Goal: Task Accomplishment & Management: Manage account settings

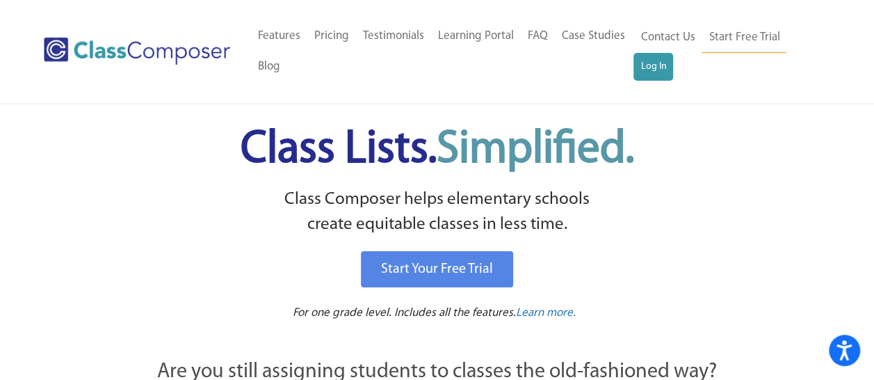
click at [649, 85] on div "Menu Home Old Features Pricing Testimonials Learning Portal FAQ Case Studies Bl…" at bounding box center [437, 51] width 786 height 103
click at [649, 81] on div "Contact Us Start Free Trial Log In" at bounding box center [731, 51] width 197 height 61
click at [661, 70] on link "Log In" at bounding box center [653, 67] width 40 height 28
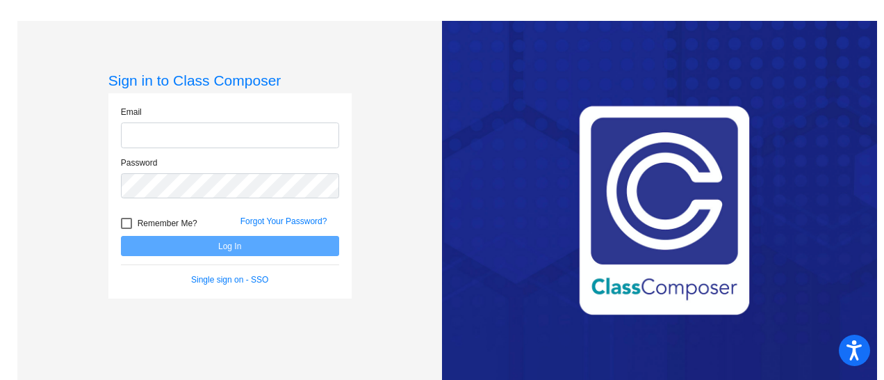
type input "[EMAIL_ADDRESS][DOMAIN_NAME]"
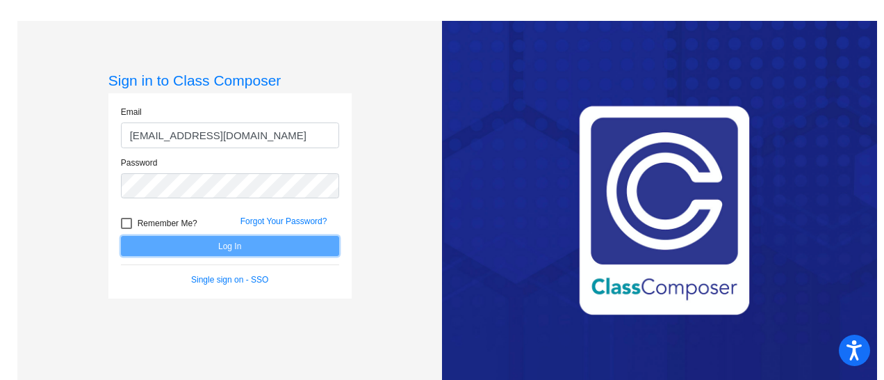
click at [297, 242] on button "Log In" at bounding box center [230, 246] width 218 height 20
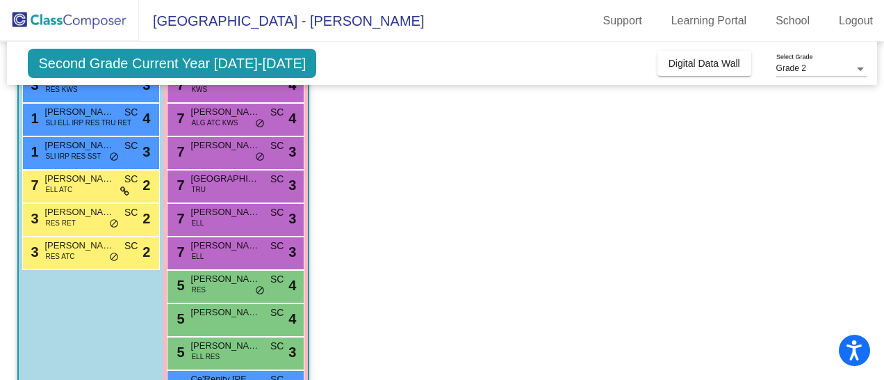
scroll to position [287, 0]
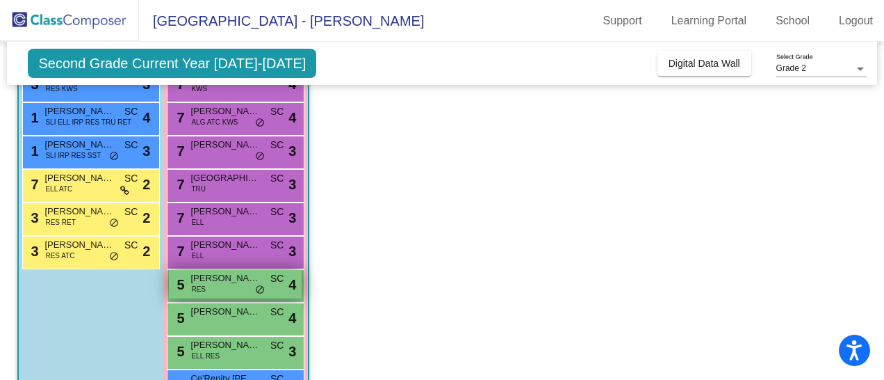
click at [260, 288] on span "do_not_disturb_alt" at bounding box center [260, 289] width 10 height 11
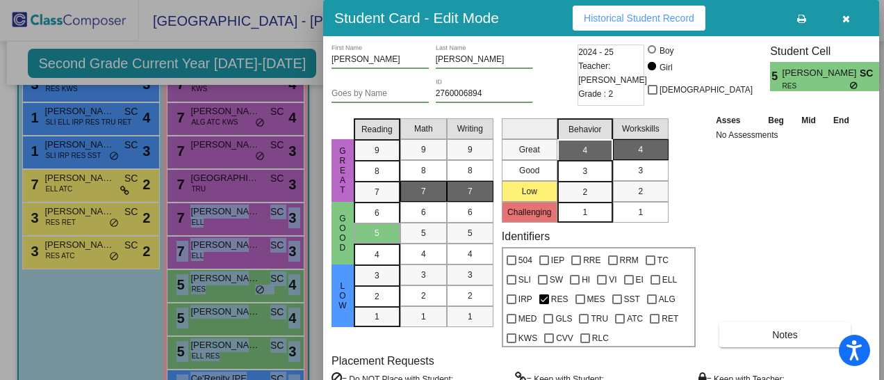
drag, startPoint x: 882, startPoint y: 134, endPoint x: 886, endPoint y: 218, distance: 84.3
click at [884, 218] on html "Accessibility Screen-Reader Guide, Feedback, and Issue Reporting | New window O…" at bounding box center [442, 190] width 884 height 380
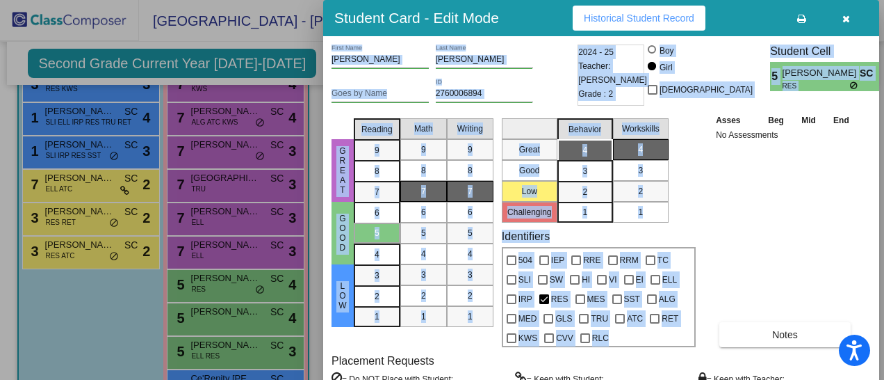
drag, startPoint x: 886, startPoint y: 218, endPoint x: 883, endPoint y: 327, distance: 108.5
click at [883, 327] on div "Student Card - Edit Mode Historical Student Record [PERSON_NAME] First Name [PE…" at bounding box center [442, 190] width 884 height 380
drag, startPoint x: 883, startPoint y: 327, endPoint x: 820, endPoint y: 199, distance: 142.7
click at [820, 199] on div "Asses Beg Mid End No Assessments Notes" at bounding box center [786, 230] width 146 height 234
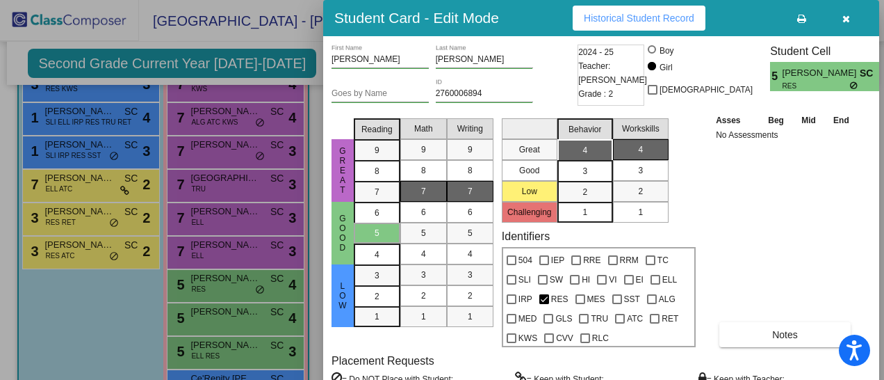
click at [369, 352] on div "[PERSON_NAME] First Name [PERSON_NAME] Last Name Goes by Name 2760006894 ID 202…" at bounding box center [602, 250] width 540 height 412
click at [355, 379] on html "Accessibility Screen-Reader Guide, Feedback, and Issue Reporting | New window O…" at bounding box center [442, 190] width 884 height 380
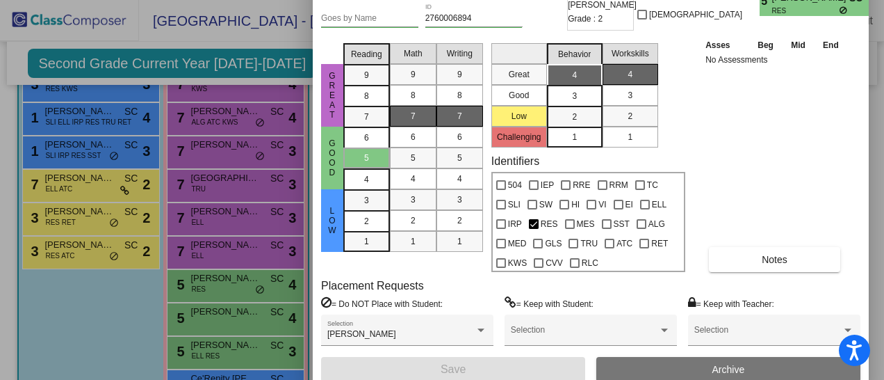
drag, startPoint x: 736, startPoint y: 19, endPoint x: 726, endPoint y: -56, distance: 75.8
click at [726, 0] on html "Accessibility Screen-Reader Guide, Feedback, and Issue Reporting | New window O…" at bounding box center [442, 190] width 884 height 380
click at [481, 337] on div "[PERSON_NAME]" at bounding box center [407, 335] width 160 height 10
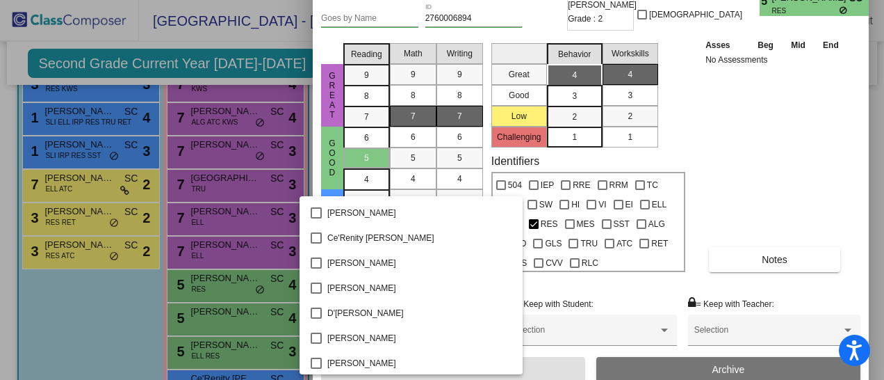
scroll to position [383, 0]
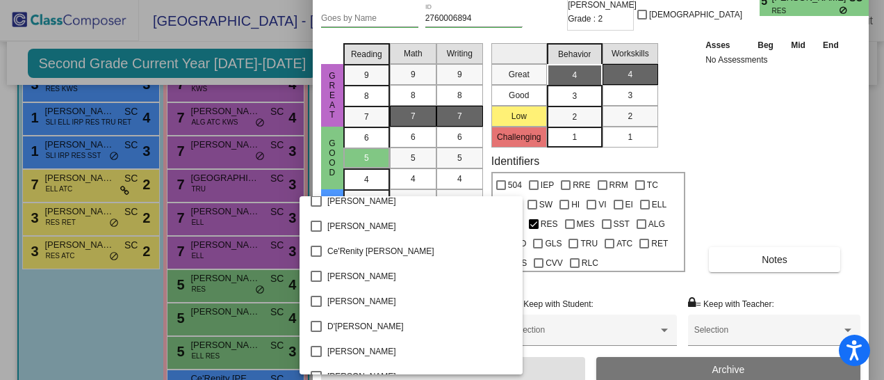
click at [739, 152] on div at bounding box center [442, 190] width 884 height 380
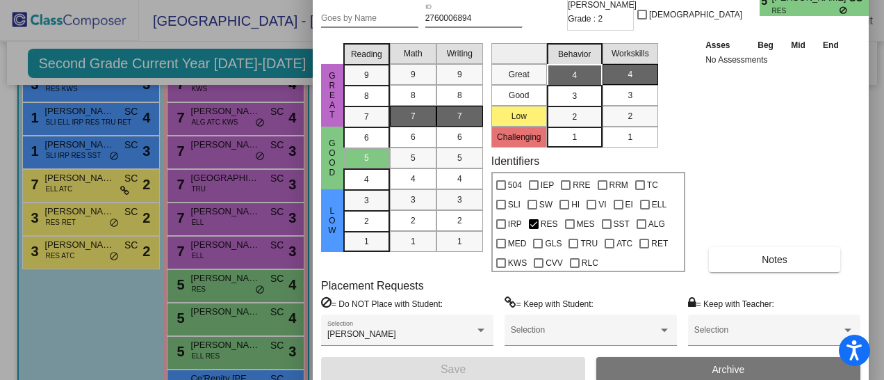
drag, startPoint x: 273, startPoint y: 243, endPoint x: 83, endPoint y: 317, distance: 203.0
click at [83, 317] on div at bounding box center [442, 190] width 884 height 380
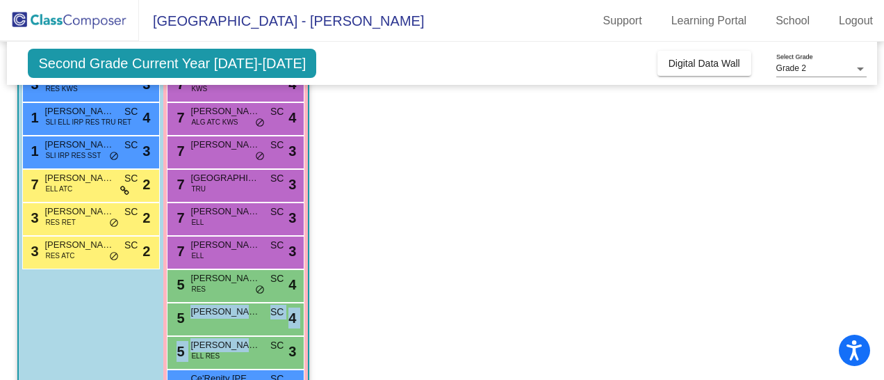
drag, startPoint x: 251, startPoint y: 340, endPoint x: 343, endPoint y: 315, distance: 95.8
click at [343, 315] on app-classroom "Class 2 picture_as_pdf [PERSON_NAME] Add Student First Name Last Name Student I…" at bounding box center [441, 151] width 849 height 613
click at [281, 260] on div "7 [PERSON_NAME] ELL SC lock do_not_disturb_alt 3" at bounding box center [235, 250] width 133 height 29
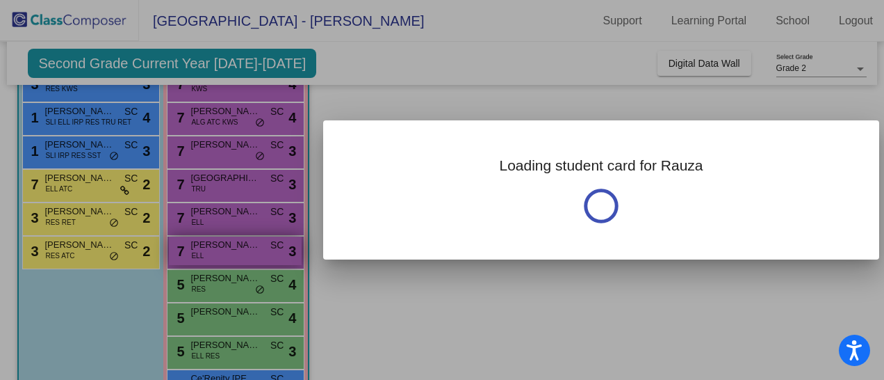
scroll to position [277, 0]
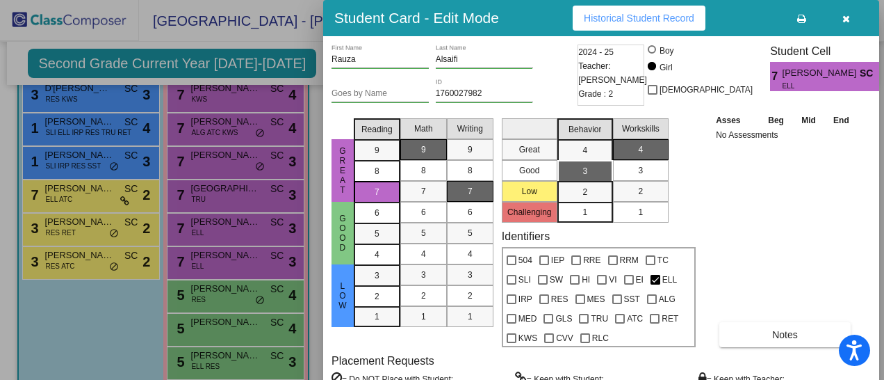
click at [62, 338] on div at bounding box center [442, 190] width 884 height 380
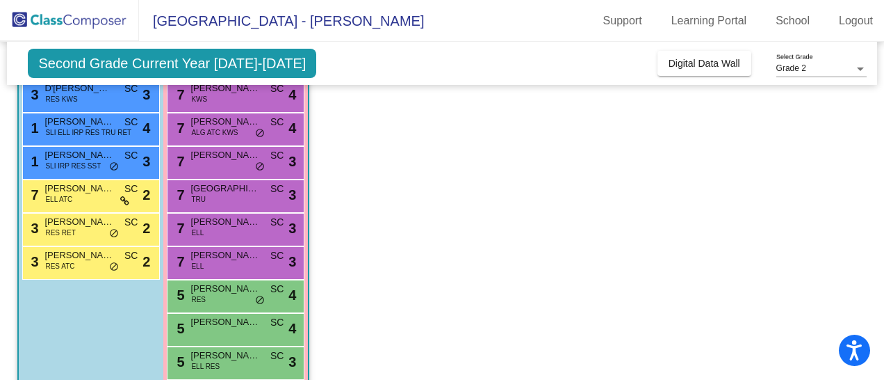
drag, startPoint x: 305, startPoint y: 206, endPoint x: 302, endPoint y: 199, distance: 8.1
click at [302, 199] on div "9 [PERSON_NAME] SC lock do_not_disturb_alt 4 9 Fiano [PERSON_NAME] KWS SC lock …" at bounding box center [235, 196] width 145 height 501
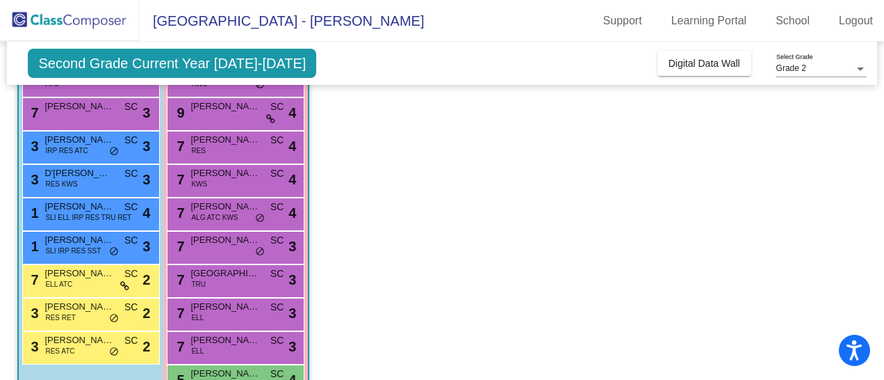
scroll to position [188, 0]
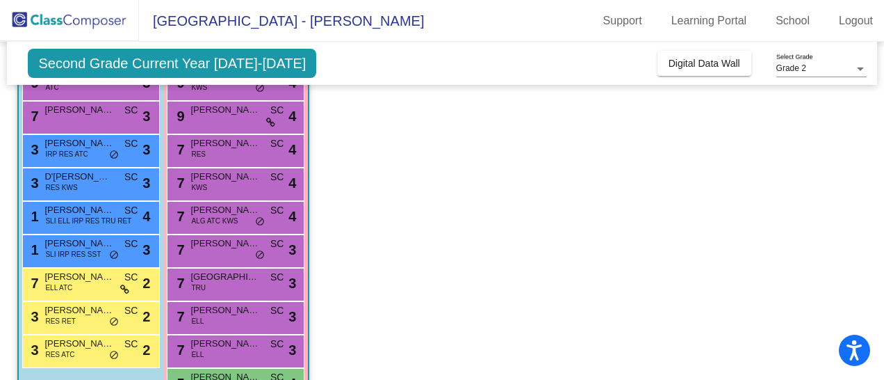
click at [266, 249] on div "7 [PERSON_NAME] SC lock do_not_disturb_alt 3" at bounding box center [235, 249] width 133 height 29
